Goal: Information Seeking & Learning: Learn about a topic

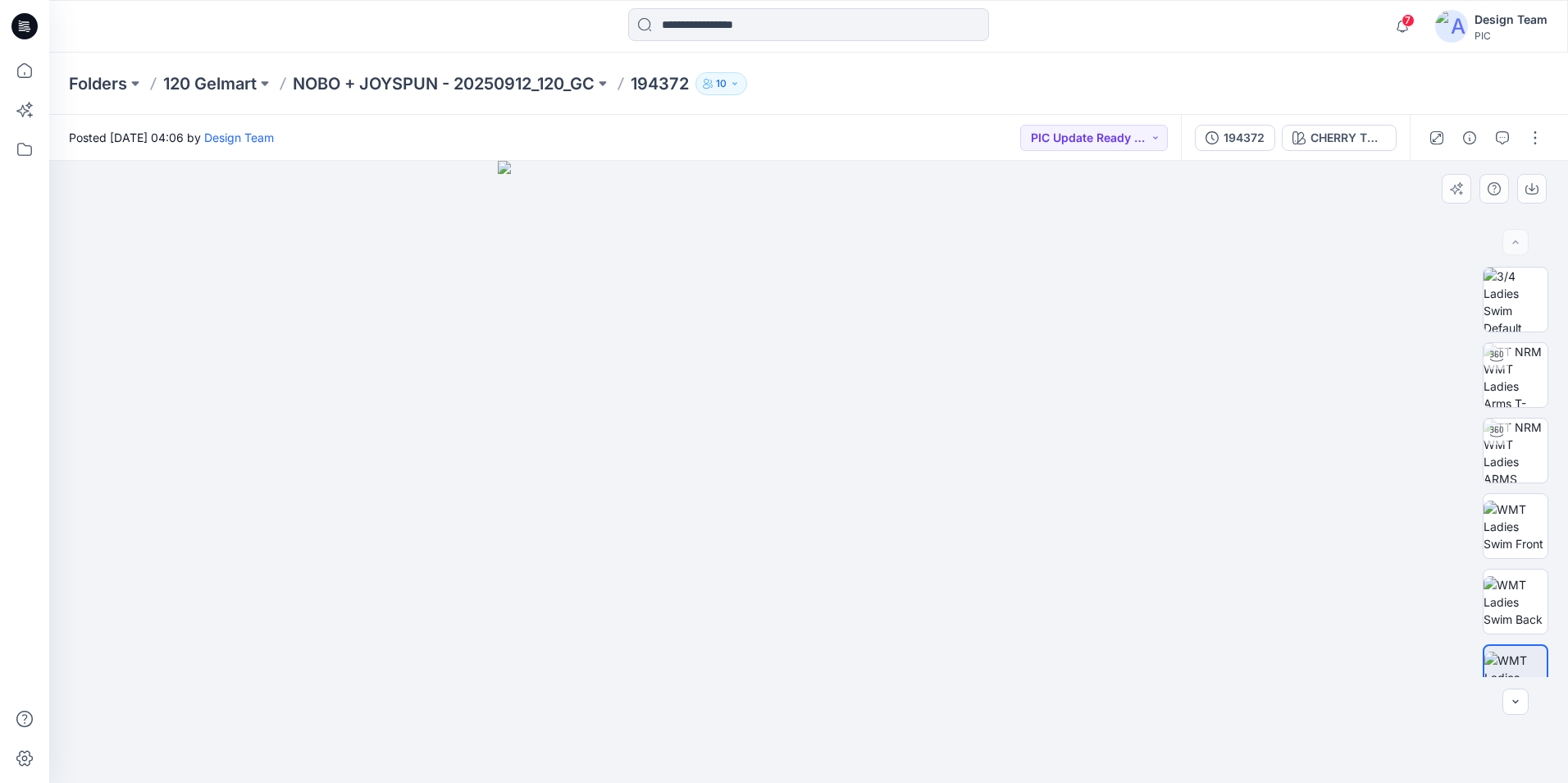
click at [1283, 433] on div at bounding box center [809, 472] width 1519 height 622
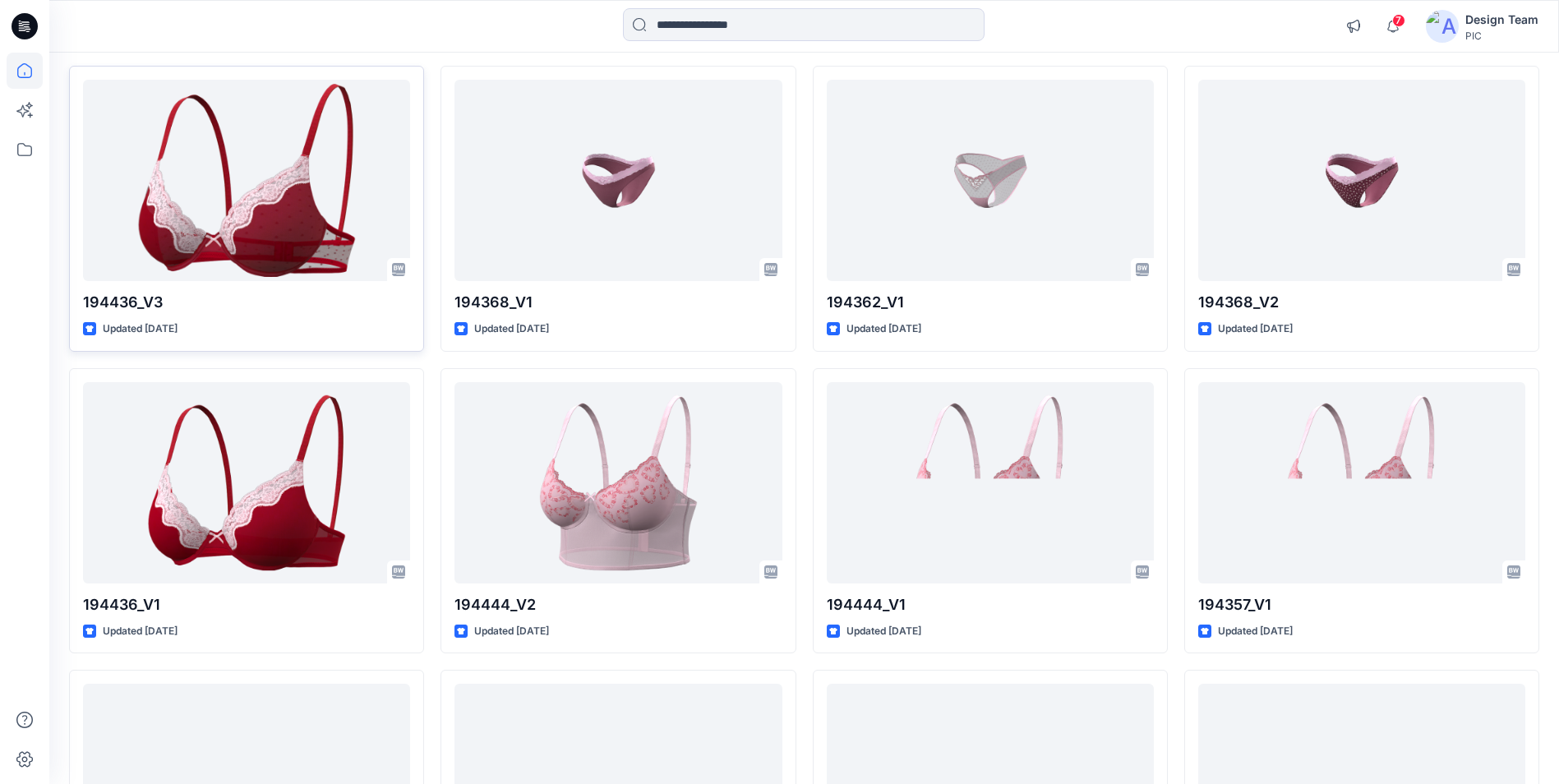
scroll to position [1086, 0]
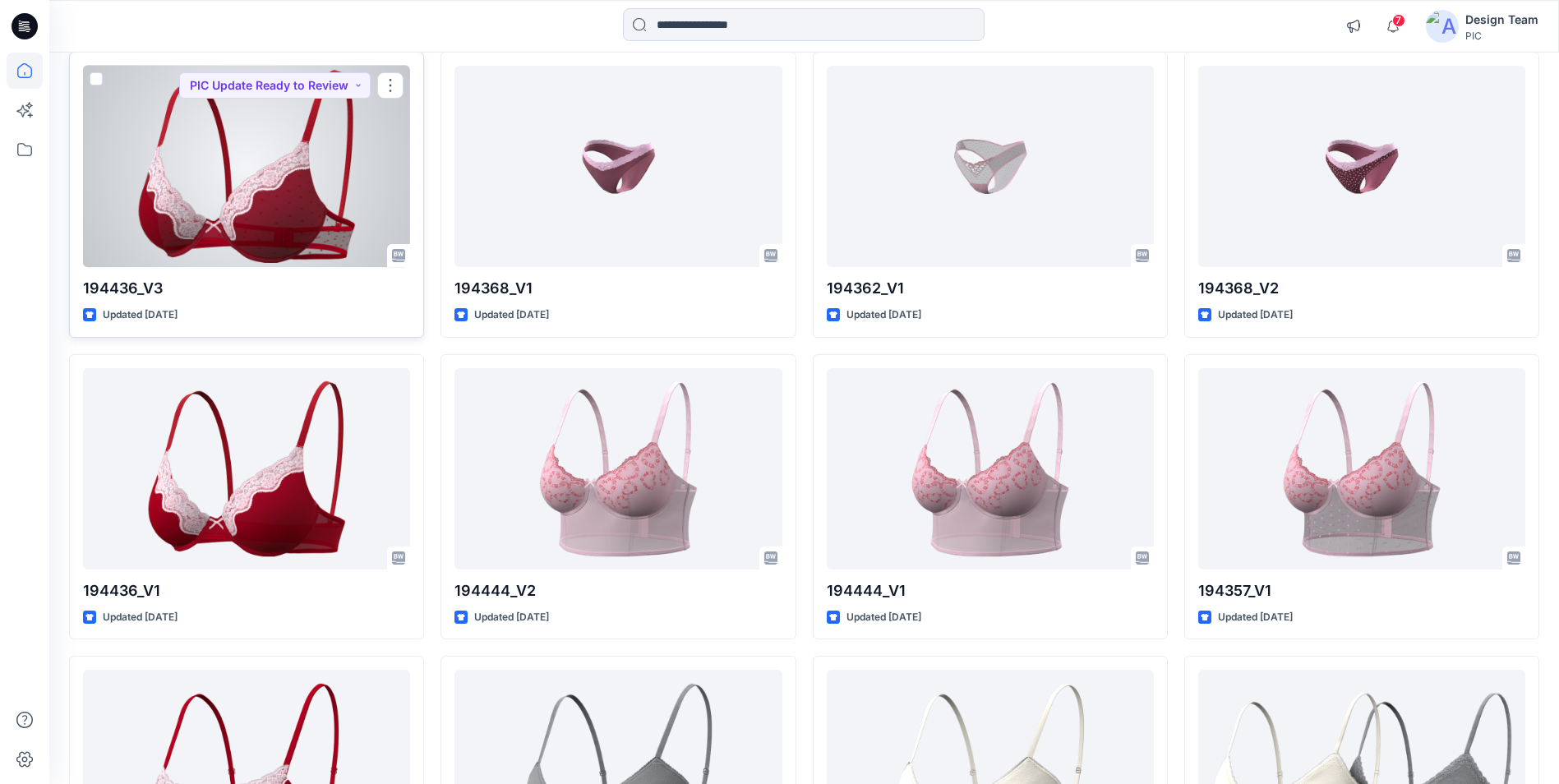
click at [366, 176] on div at bounding box center [247, 166] width 327 height 201
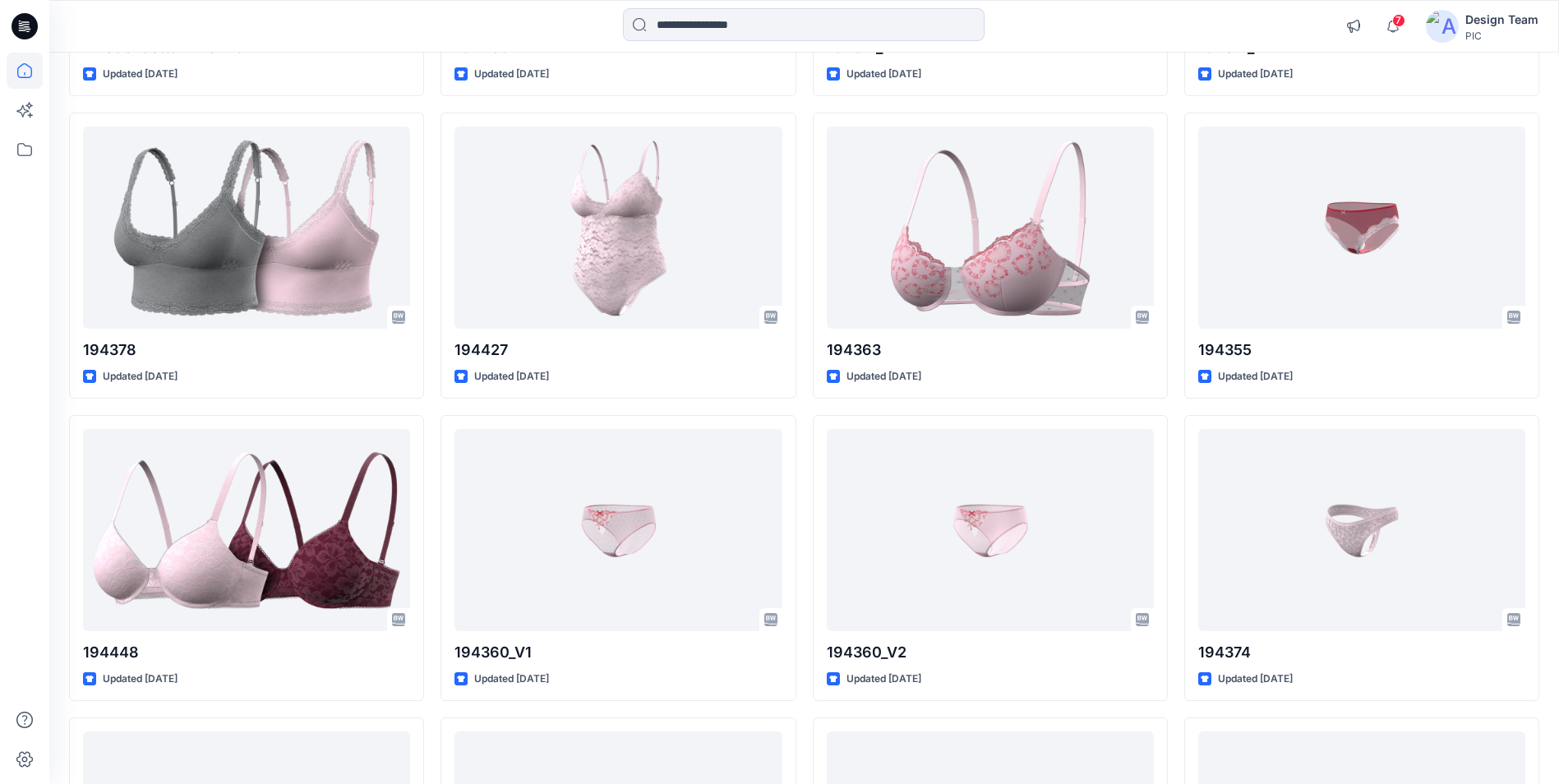
scroll to position [2565, 0]
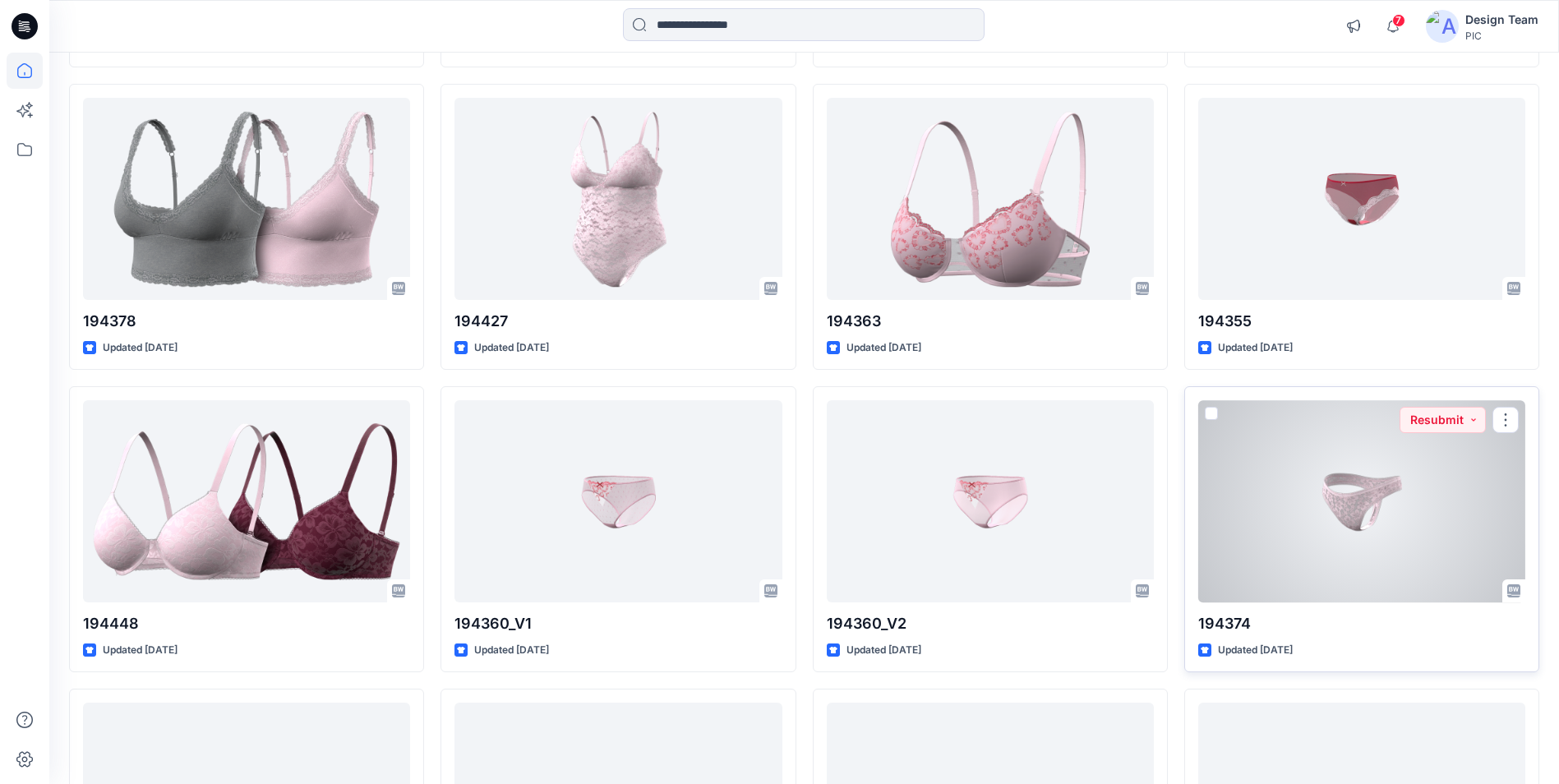
click at [1433, 536] on div at bounding box center [1362, 501] width 327 height 201
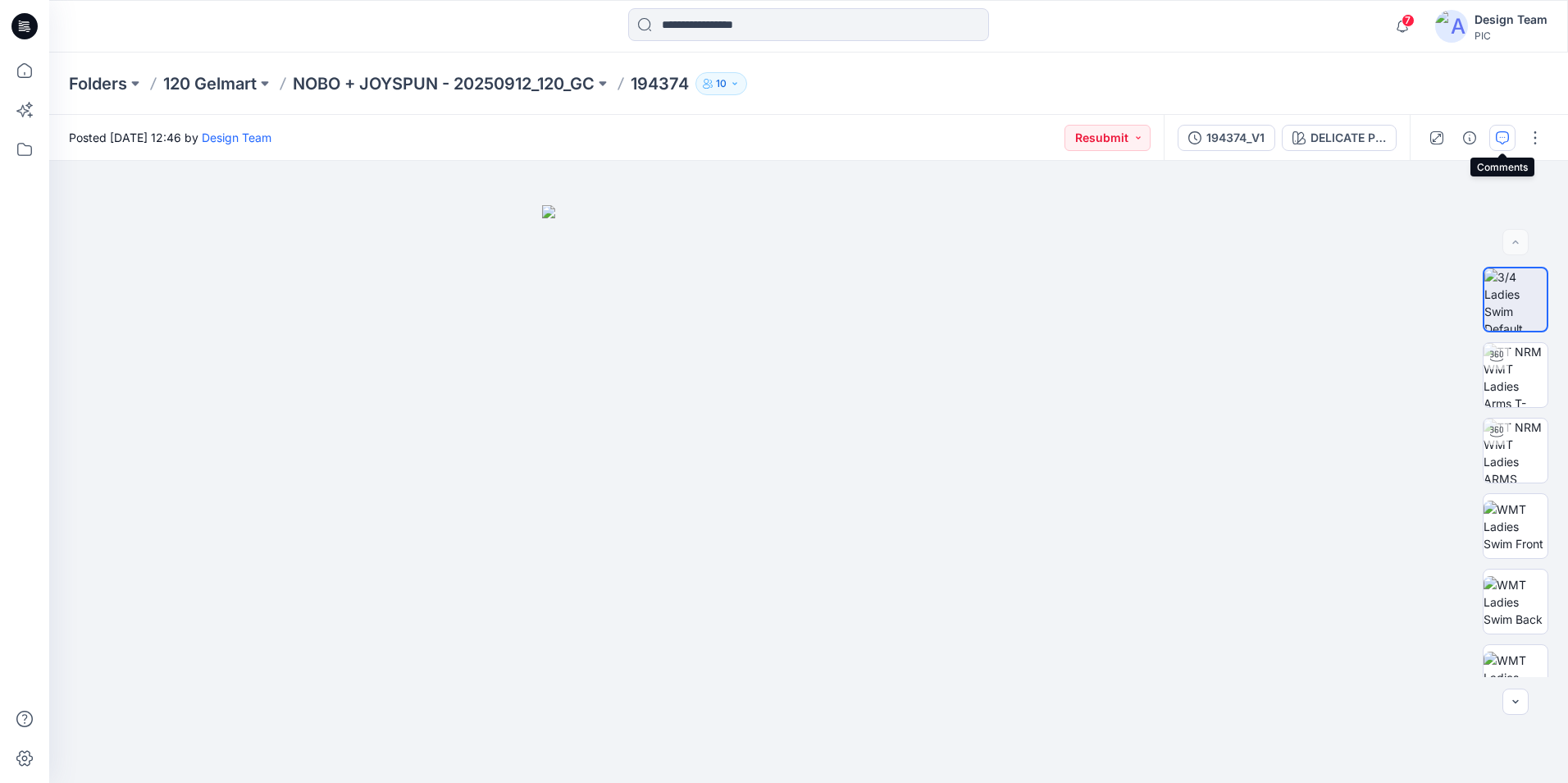
click at [1502, 137] on icon "button" at bounding box center [1502, 136] width 6 height 1
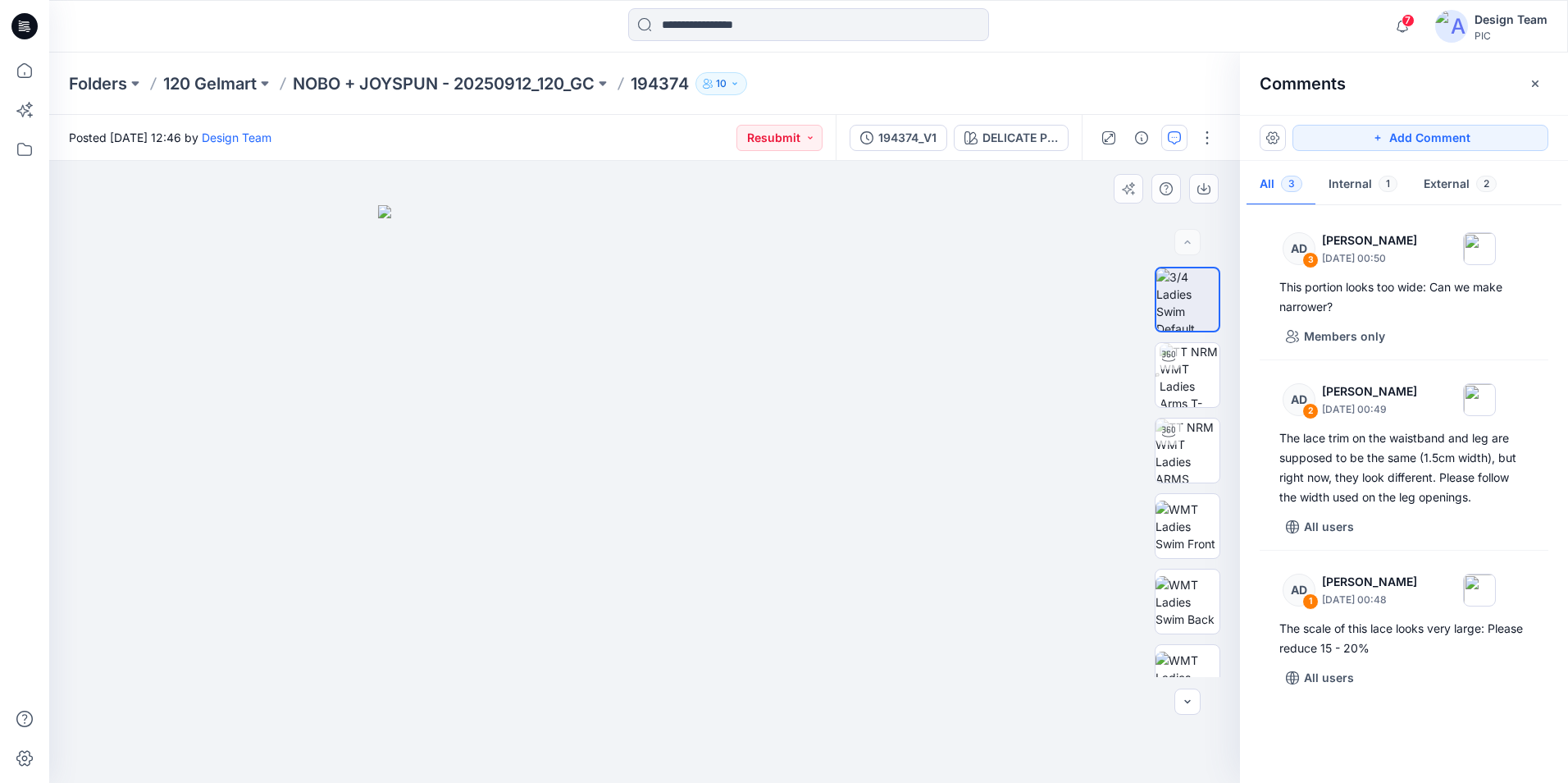
click at [617, 485] on img at bounding box center [645, 493] width 533 height 577
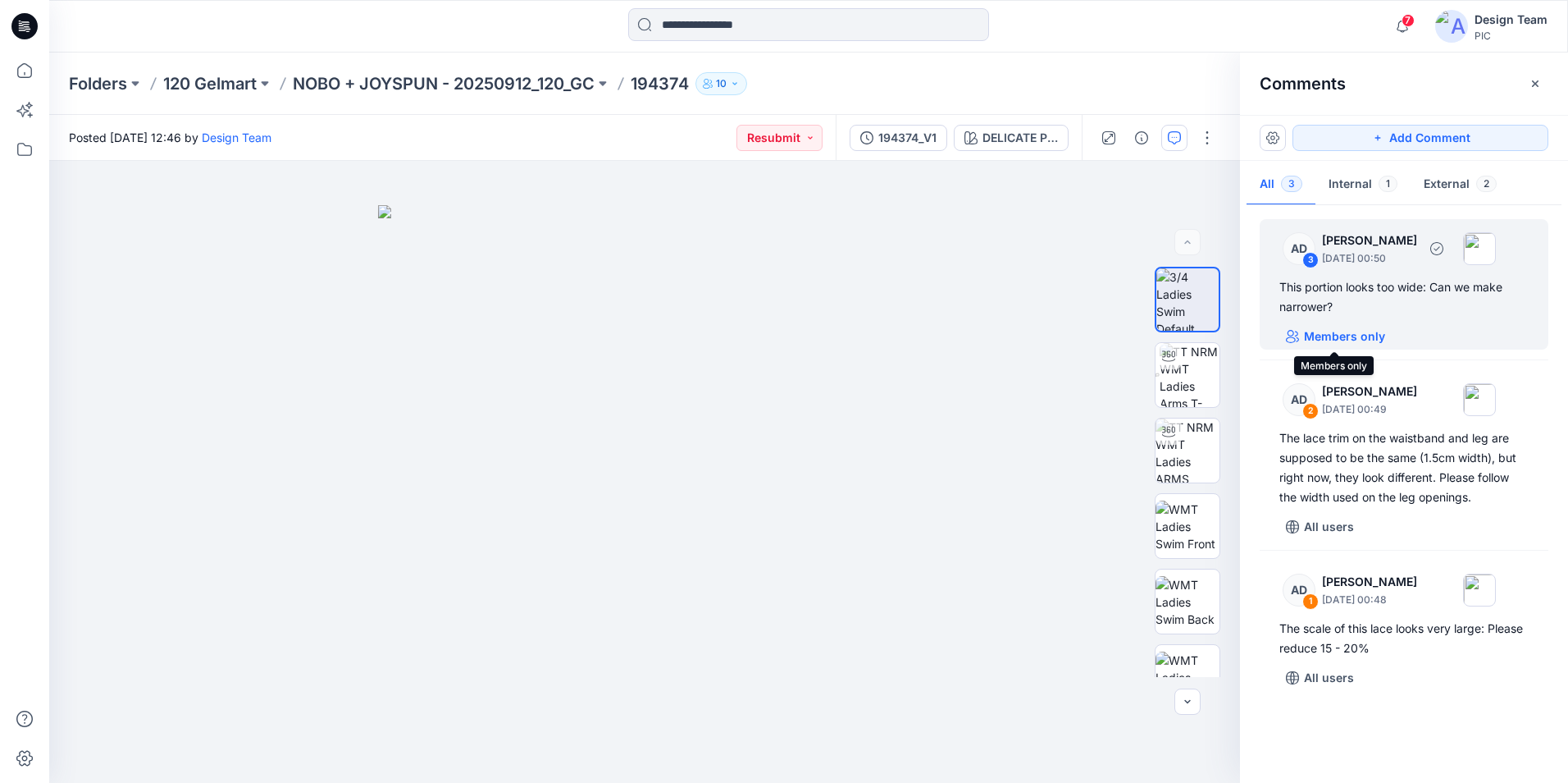
click at [1329, 336] on p "Members only" at bounding box center [1344, 336] width 81 height 19
